Goal: Find specific page/section: Find specific page/section

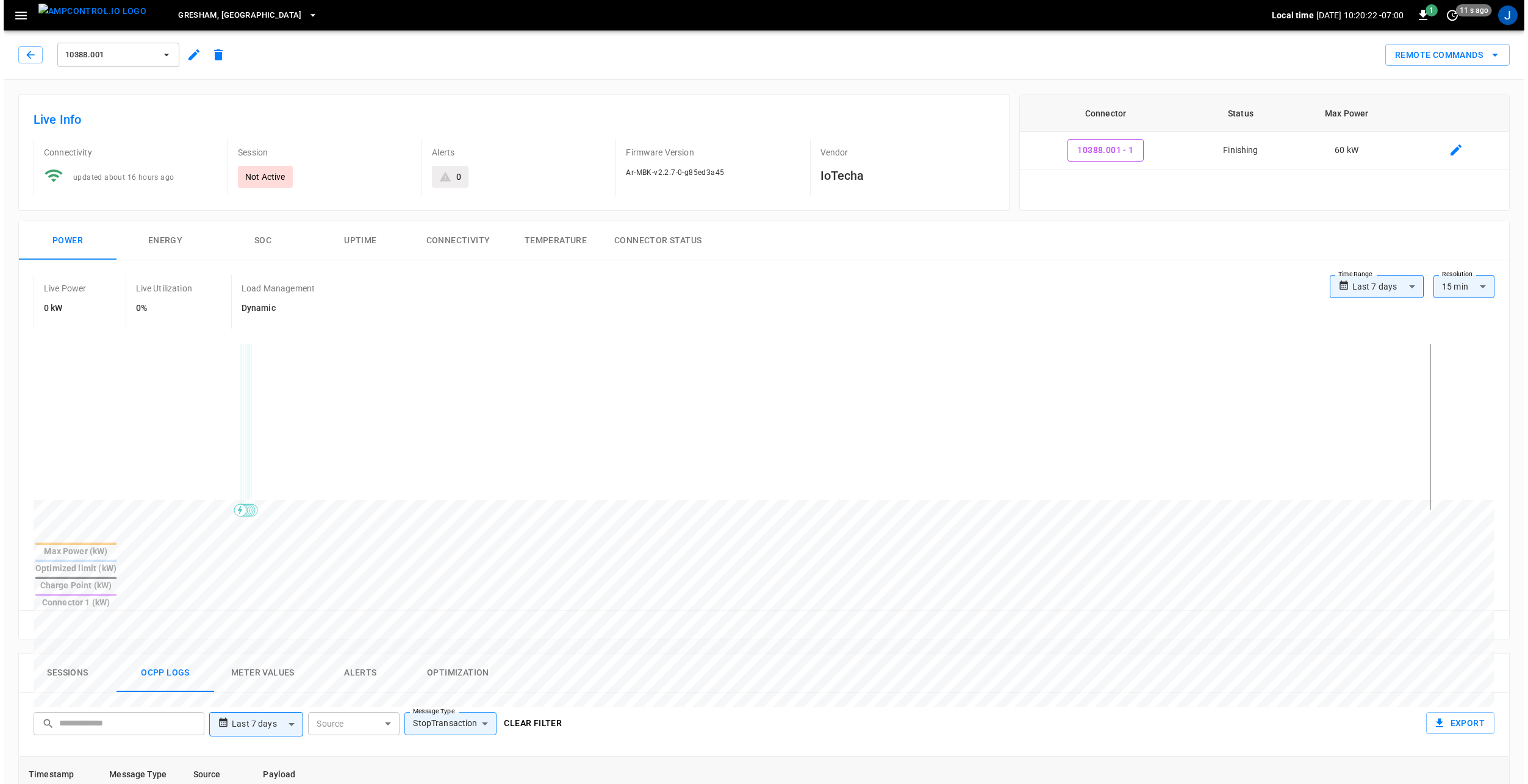
scroll to position [182, 0]
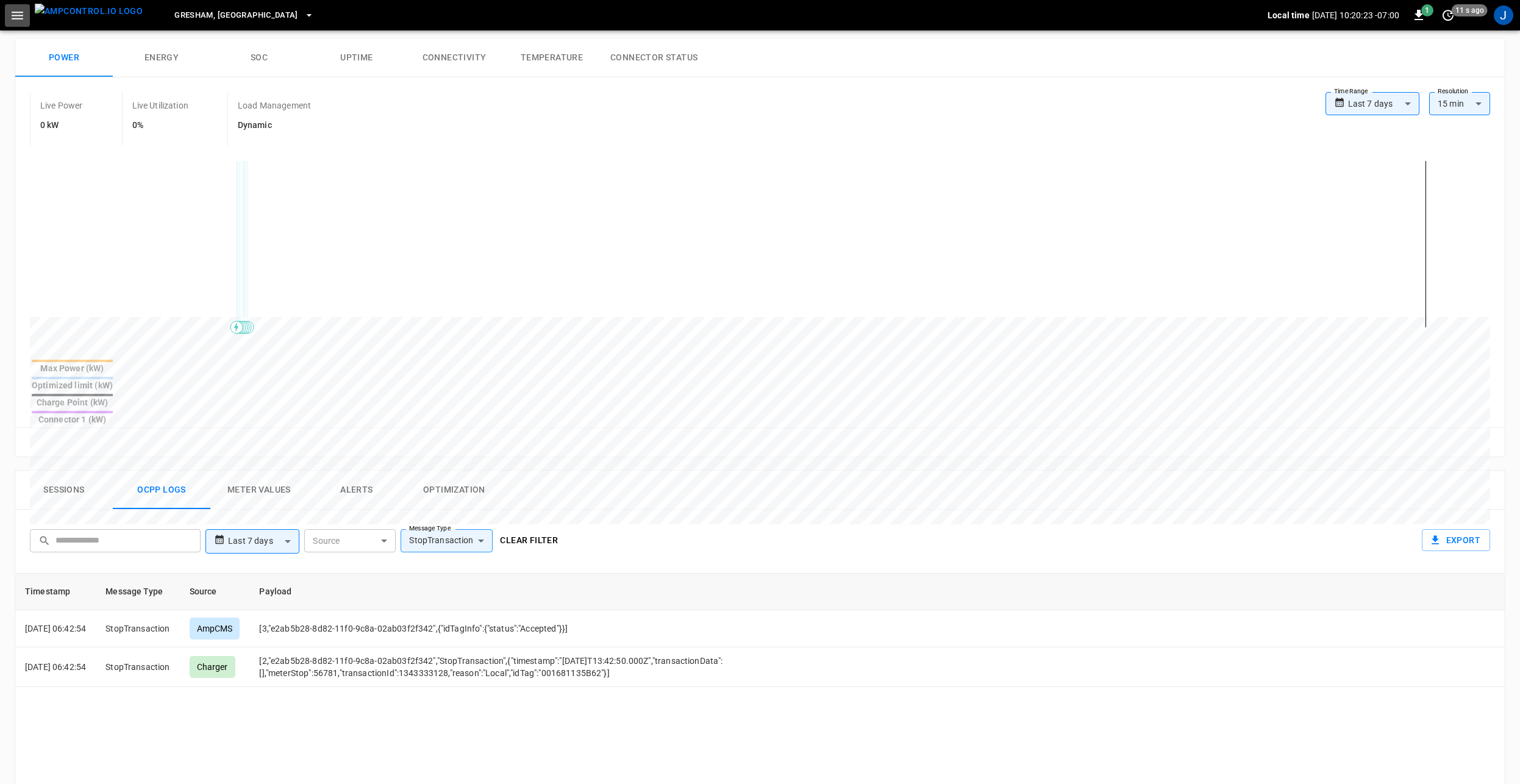
click at [20, 9] on icon "button" at bounding box center [18, 16] width 16 height 16
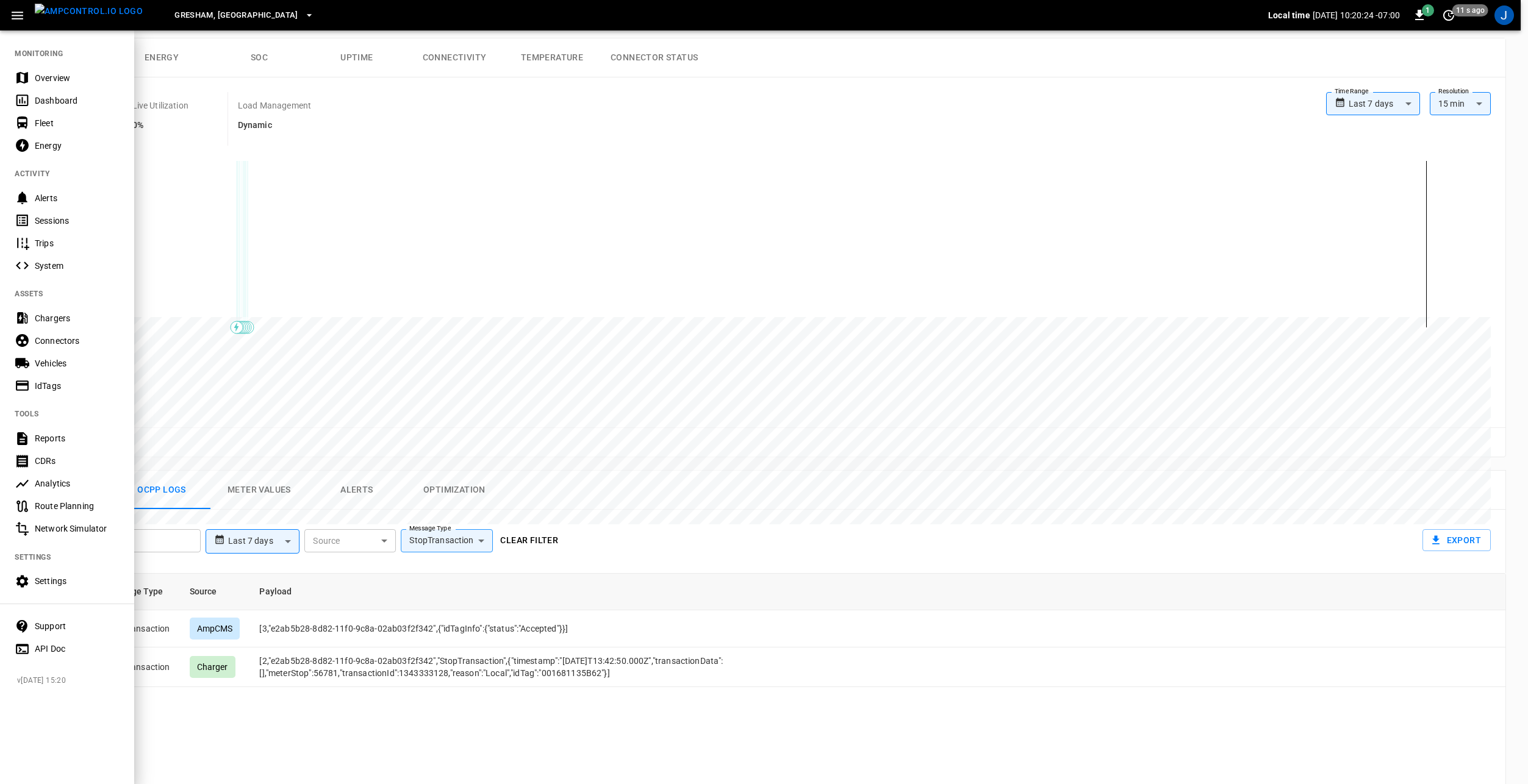
drag, startPoint x: 71, startPoint y: 357, endPoint x: 121, endPoint y: 352, distance: 50.2
click at [71, 357] on div "Vehicles" at bounding box center [77, 363] width 85 height 12
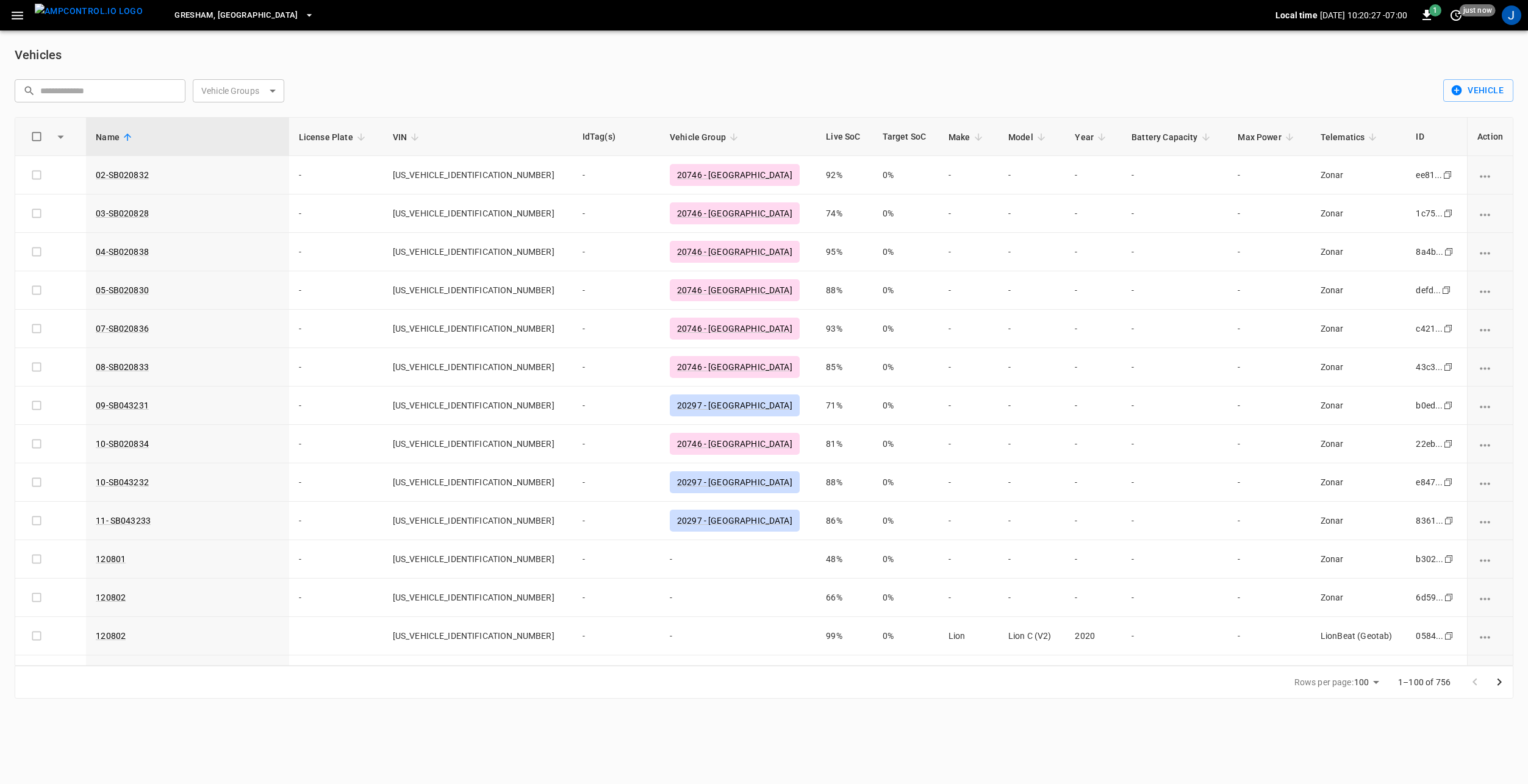
scroll to position [2864, 0]
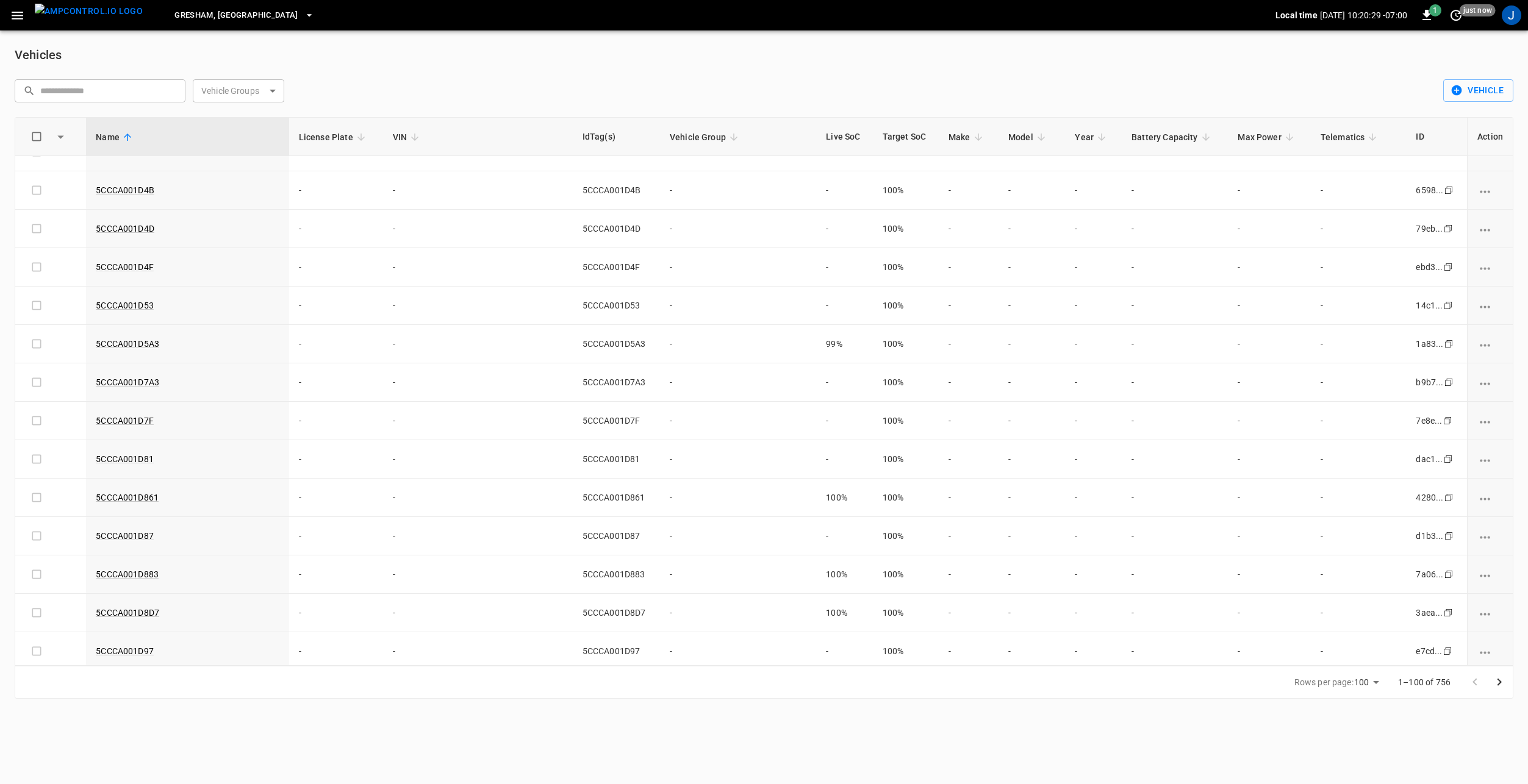
click at [219, 96] on body "Gresham, [GEOGRAPHIC_DATA] Local time [DATE] 10:20:29 -07:00 1 just now J Vehic…" at bounding box center [764, 356] width 1528 height 713
click at [261, 186] on div "20948-[GEOGRAPHIC_DATA]" at bounding box center [249, 188] width 126 height 22
type input "**********"
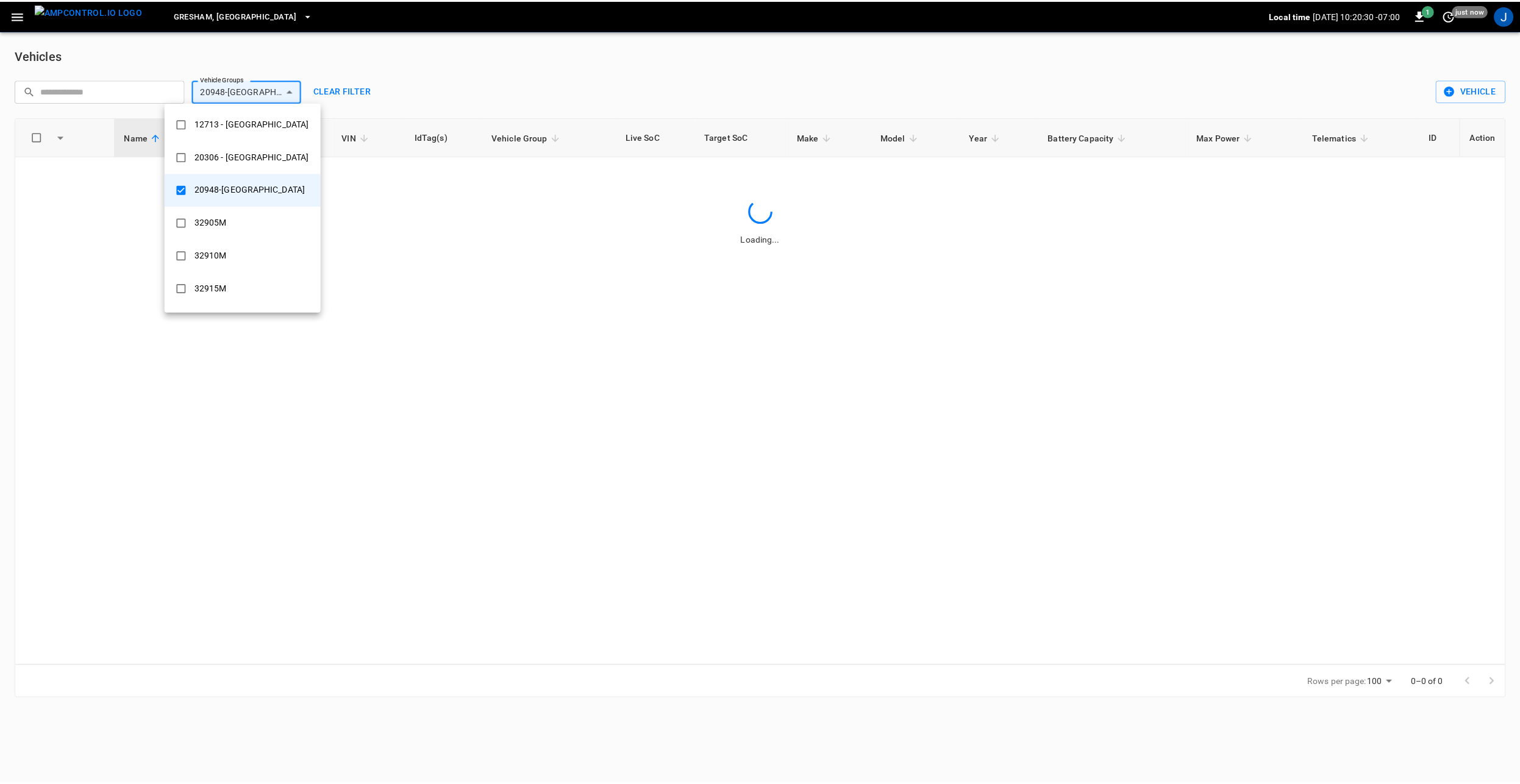
scroll to position [0, 0]
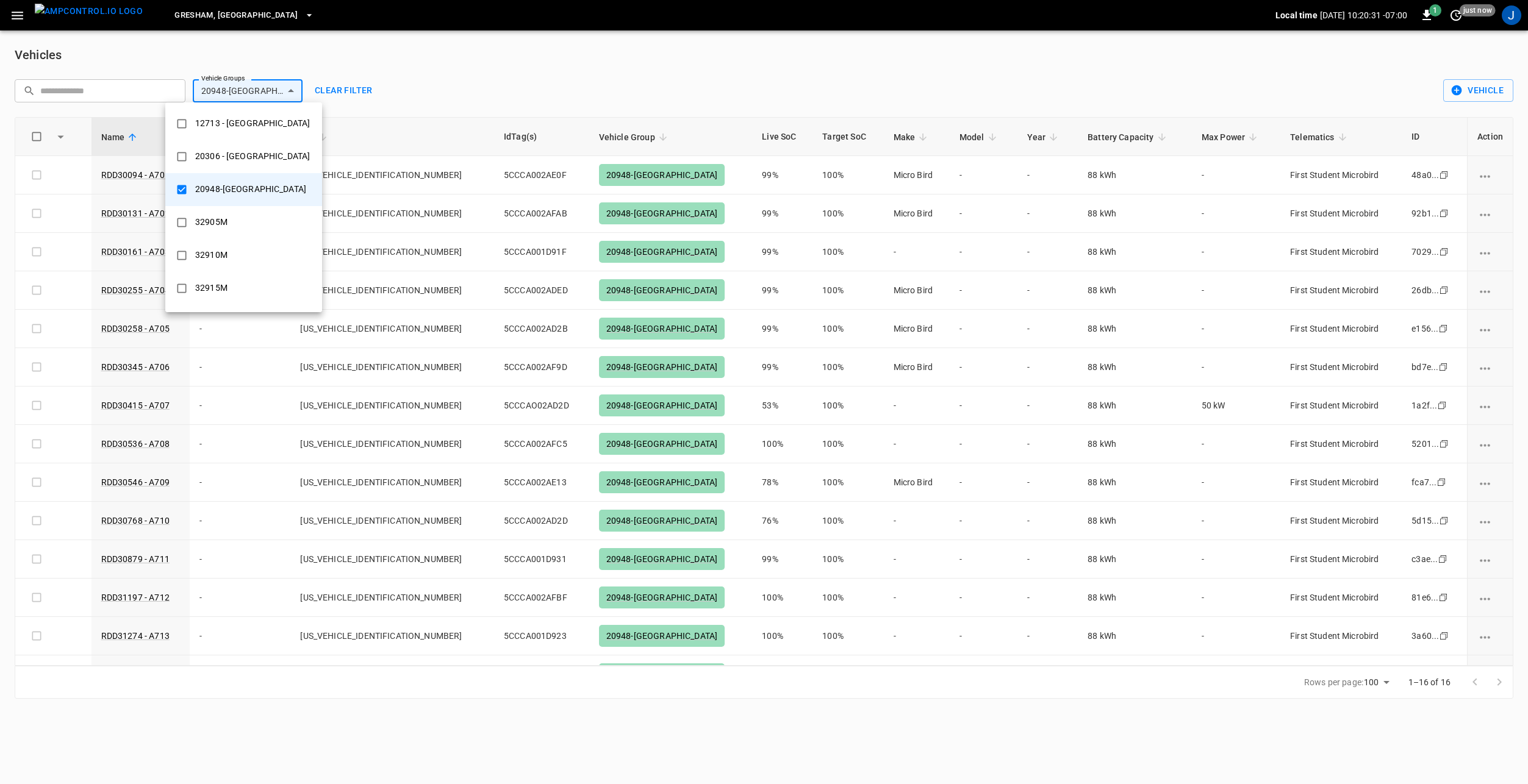
drag, startPoint x: 900, startPoint y: 51, endPoint x: 901, endPoint y: 59, distance: 8.1
click at [899, 51] on div at bounding box center [764, 392] width 1528 height 784
click at [152, 173] on link "RDD30094 - A701" at bounding box center [135, 175] width 73 height 15
